Goal: Information Seeking & Learning: Learn about a topic

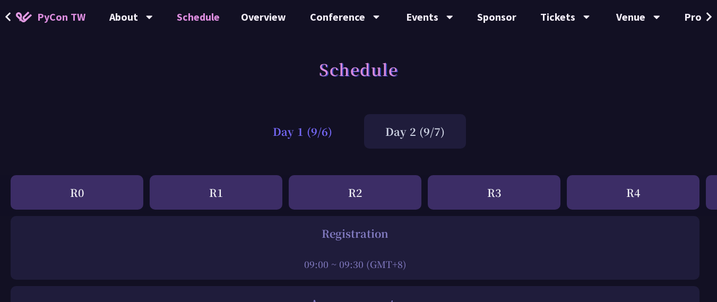
click at [320, 142] on div "Day 1 (9/6)" at bounding box center [303, 131] width 102 height 35
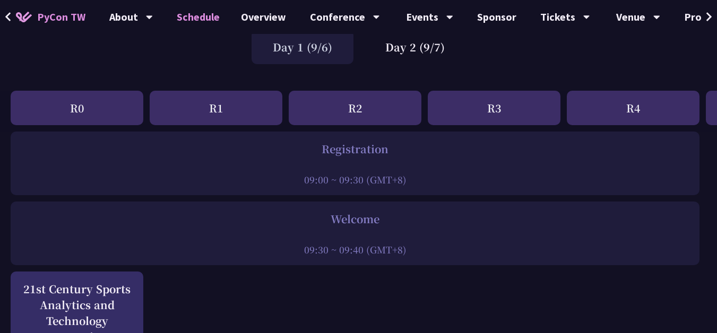
scroll to position [25, 0]
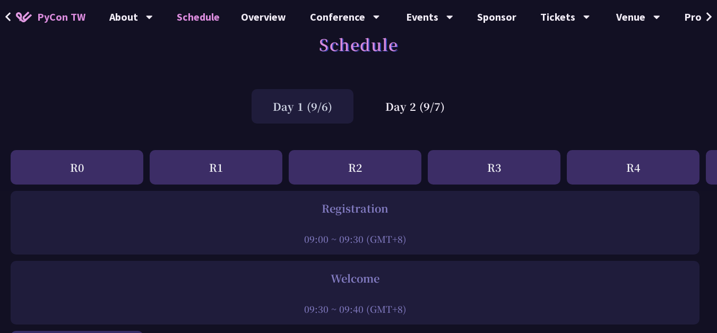
click at [413, 126] on div "Day 1 (9/6) Day 2 (9/7)" at bounding box center [358, 106] width 717 height 45
click at [415, 115] on div "Day 2 (9/7)" at bounding box center [415, 106] width 102 height 35
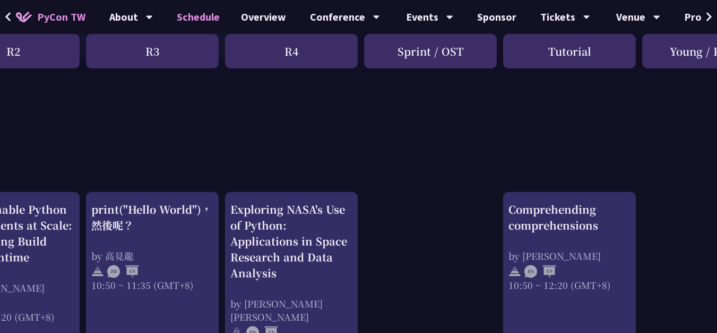
scroll to position [292, 410]
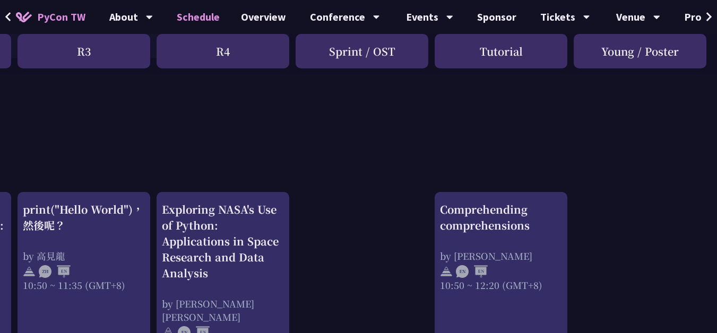
drag, startPoint x: 698, startPoint y: 52, endPoint x: 723, endPoint y: 61, distance: 25.9
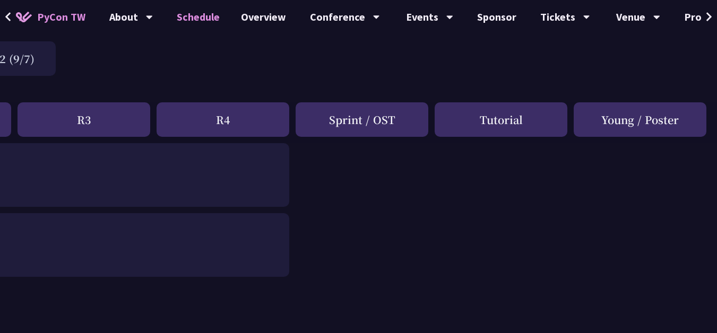
scroll to position [0, 410]
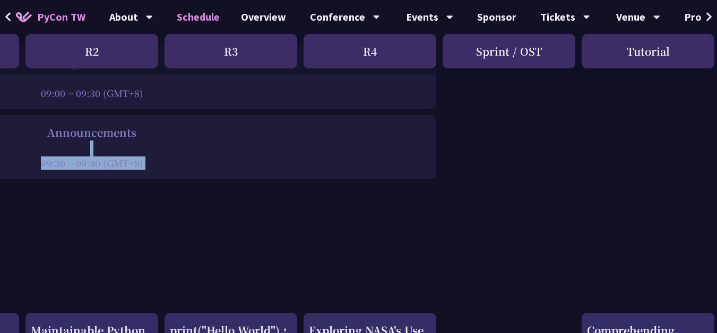
drag, startPoint x: 289, startPoint y: 287, endPoint x: 1, endPoint y: 343, distance: 293.8
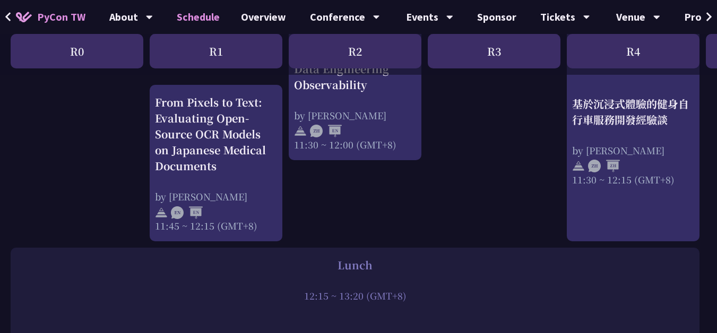
scroll to position [0, 0]
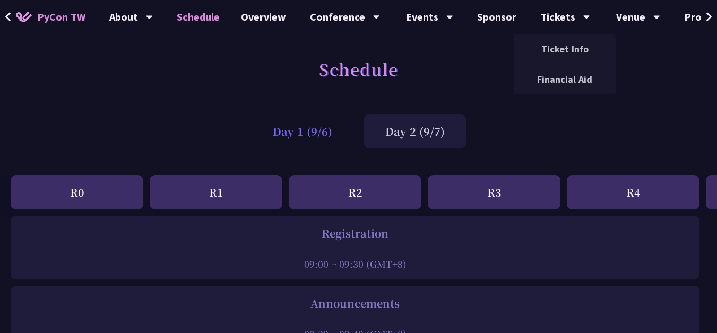
click at [287, 142] on div "Day 1 (9/6)" at bounding box center [303, 131] width 102 height 35
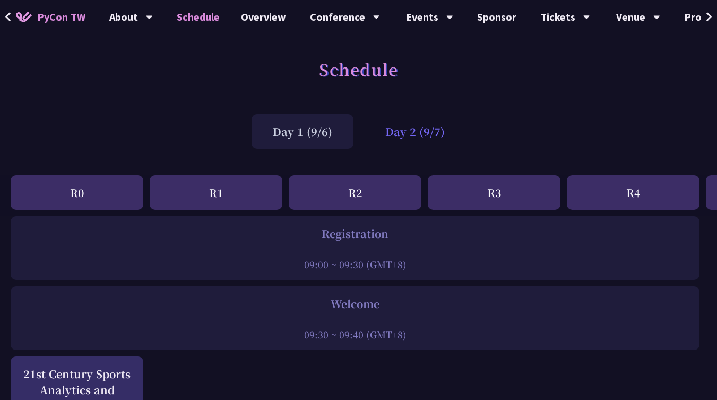
click at [423, 130] on div "Day 2 (9/7)" at bounding box center [415, 131] width 102 height 35
